Goal: Navigation & Orientation: Find specific page/section

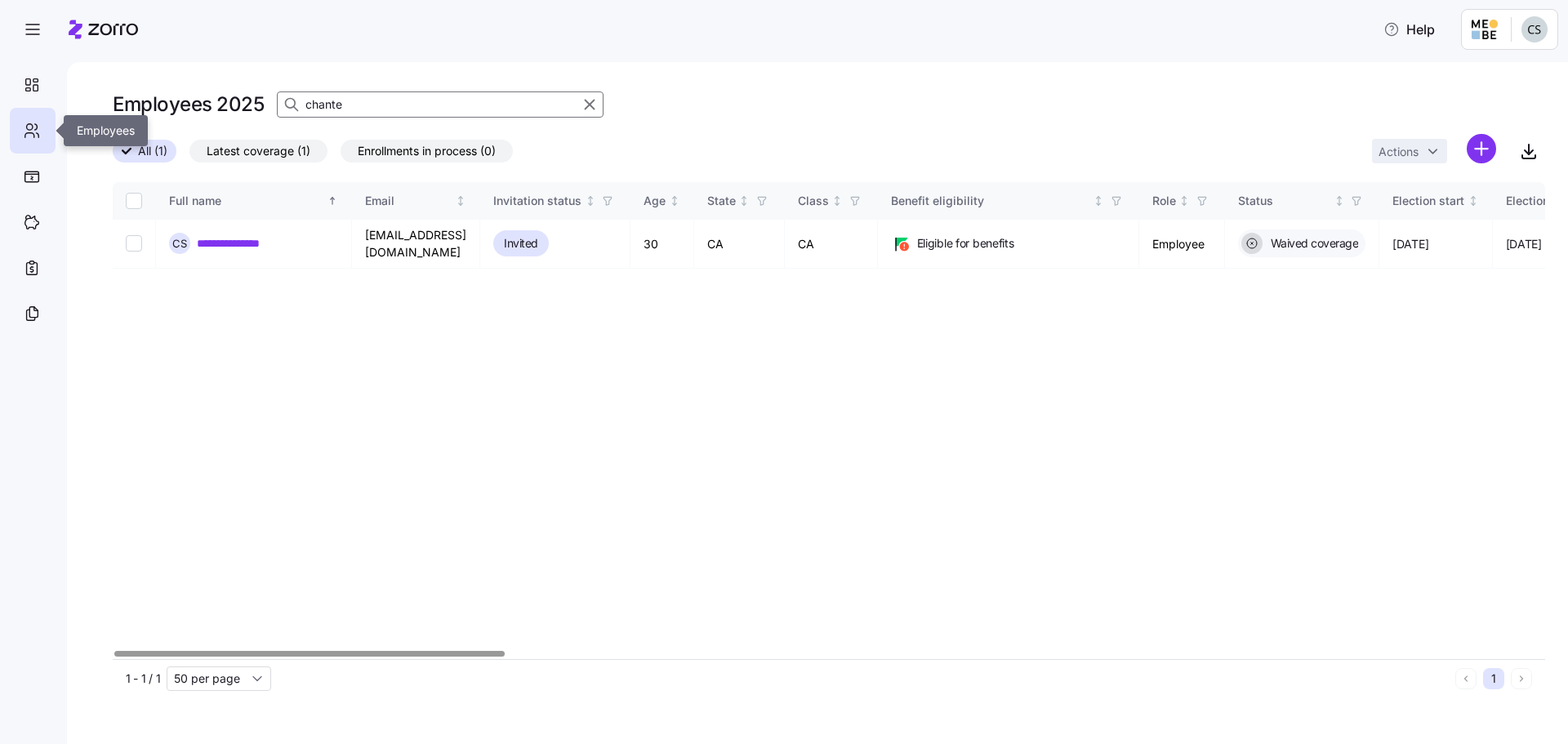
click at [35, 127] on icon at bounding box center [32, 131] width 18 height 20
click at [28, 86] on icon at bounding box center [32, 85] width 18 height 20
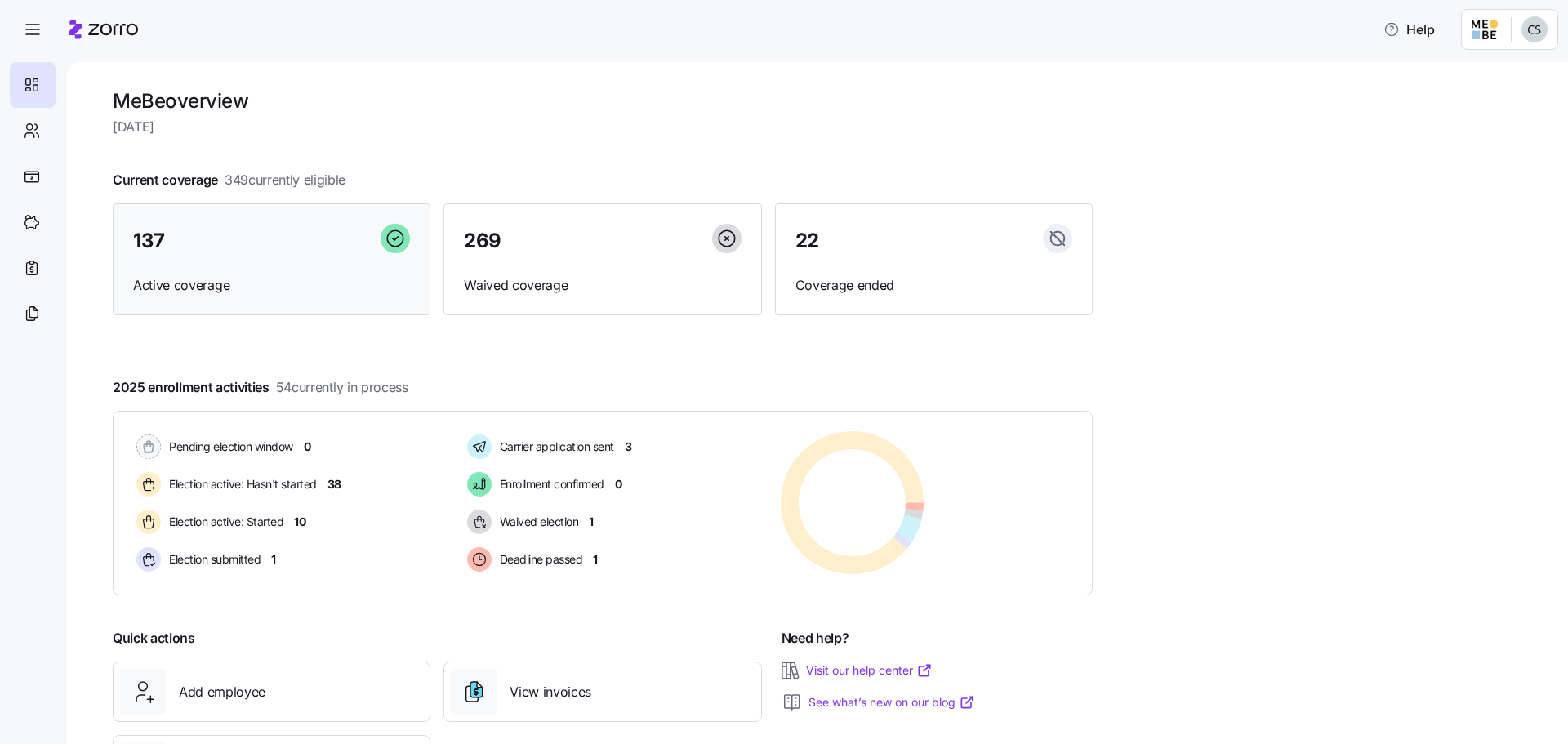
click at [142, 244] on span "137" at bounding box center [149, 241] width 32 height 20
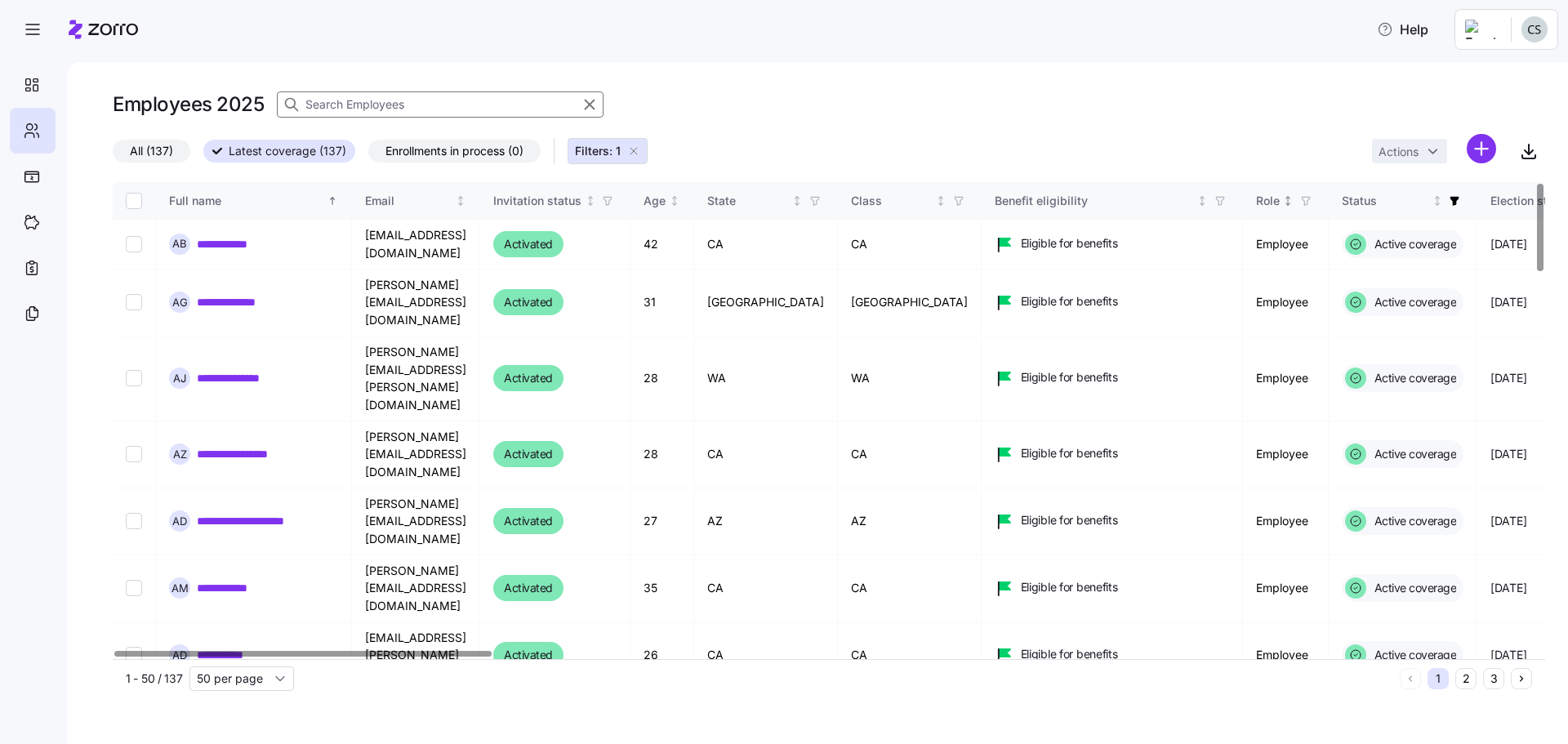
click at [1312, 197] on icon "button" at bounding box center [1306, 201] width 12 height 12
click at [1099, 103] on div "Employees 2025" at bounding box center [829, 105] width 1433 height 33
click at [198, 656] on div at bounding box center [302, 653] width 376 height 6
